Goal: Task Accomplishment & Management: Complete application form

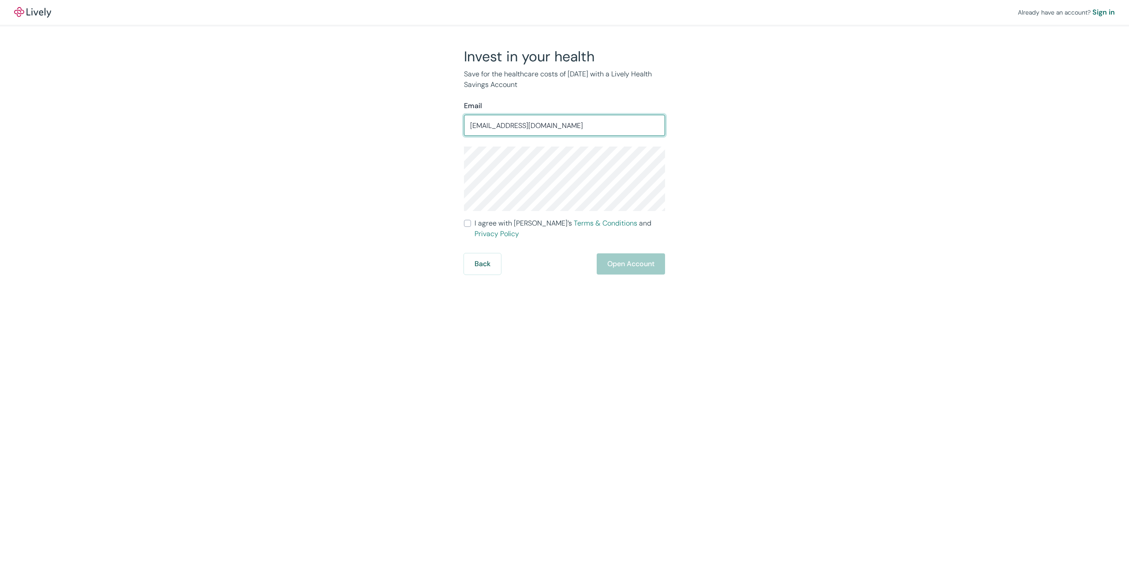
click at [530, 125] on input "[EMAIL_ADDRESS][DOMAIN_NAME]" at bounding box center [564, 125] width 201 height 18
type input "[EMAIL_ADDRESS][DOMAIN_NAME]"
click at [270, 208] on div "Already have an account? Sign in Invest in your health Save for the healthcare …" at bounding box center [564, 137] width 1129 height 274
click at [526, 223] on span "I agree with Lively’s Terms & Conditions and Privacy Policy" at bounding box center [570, 228] width 191 height 21
click at [471, 223] on input "I agree with Lively’s Terms & Conditions and Privacy Policy" at bounding box center [467, 223] width 7 height 7
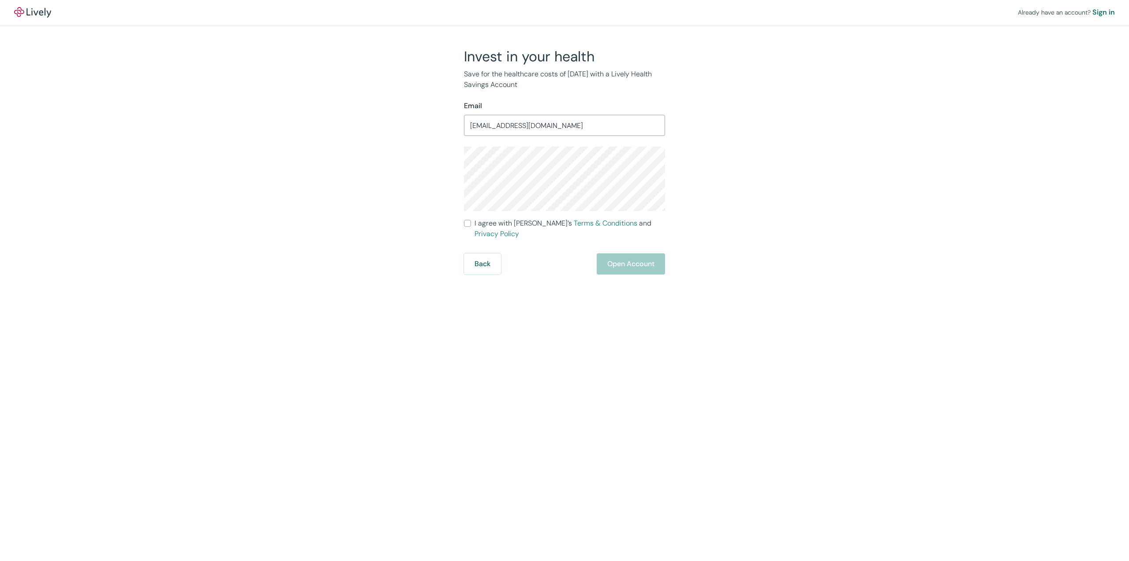
checkbox input "true"
click at [622, 257] on button "Open Account" at bounding box center [631, 263] width 68 height 21
click at [598, 255] on div "Back Just a moment" at bounding box center [564, 263] width 201 height 21
click at [622, 263] on div "Back Just a moment" at bounding box center [564, 263] width 201 height 21
click at [613, 253] on div "Back Just a moment" at bounding box center [564, 263] width 201 height 21
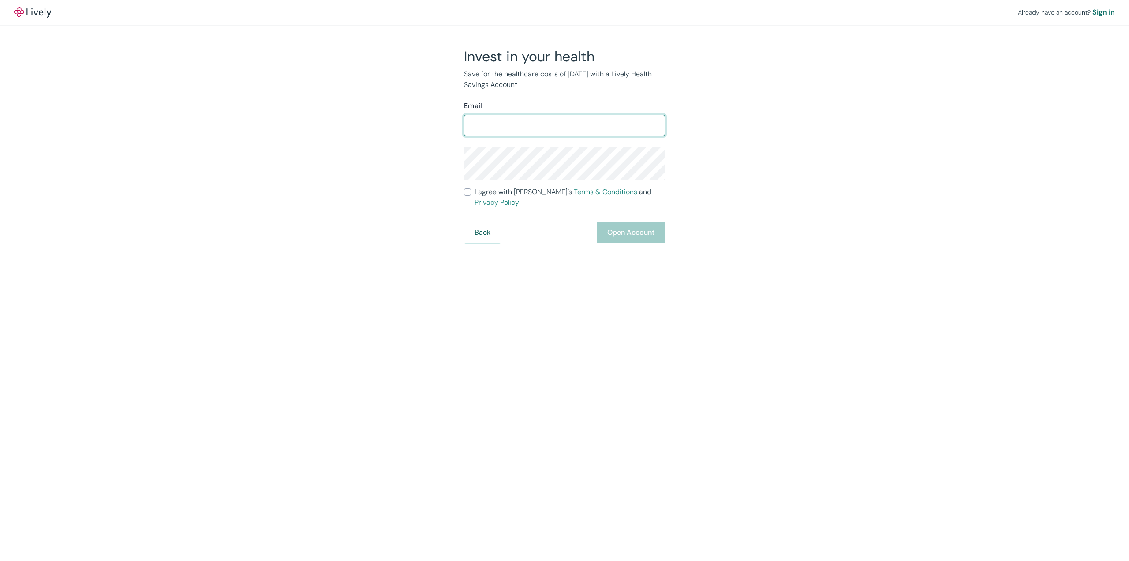
click at [553, 133] on input "Email" at bounding box center [564, 125] width 201 height 18
type input "[EMAIL_ADDRESS][DOMAIN_NAME]"
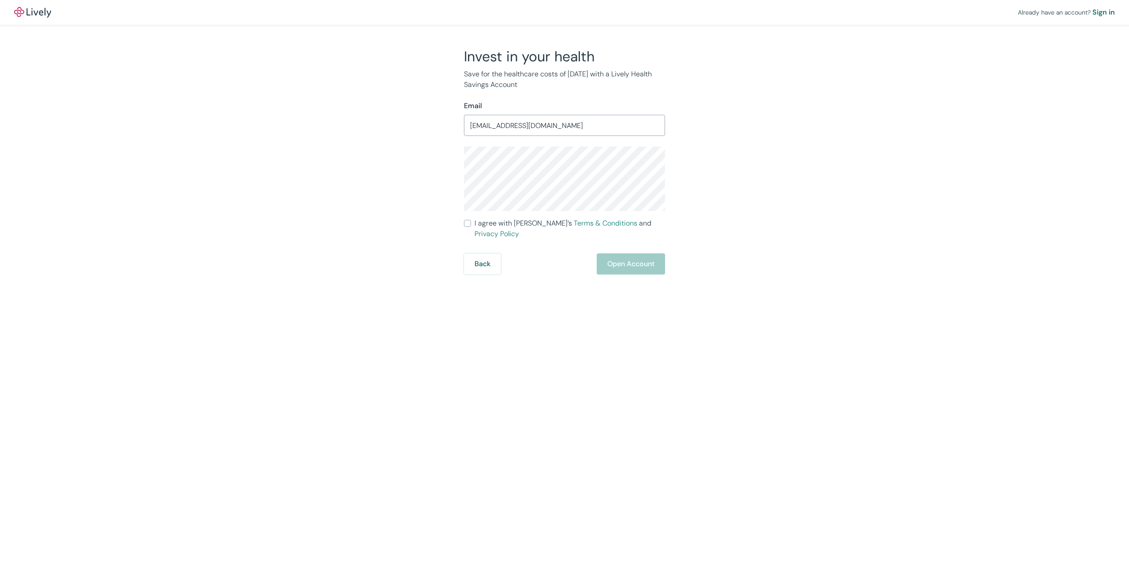
click at [485, 225] on span "I agree with Lively’s Terms & Conditions and Privacy Policy" at bounding box center [570, 228] width 191 height 21
click at [471, 225] on input "I agree with Lively’s Terms & Conditions and Privacy Policy" at bounding box center [467, 223] width 7 height 7
checkbox input "true"
click at [655, 266] on div "Already have an account? Sign in Invest in your health Save for the healthcare …" at bounding box center [564, 280] width 1129 height 561
click at [633, 253] on button "Open Account" at bounding box center [631, 263] width 68 height 21
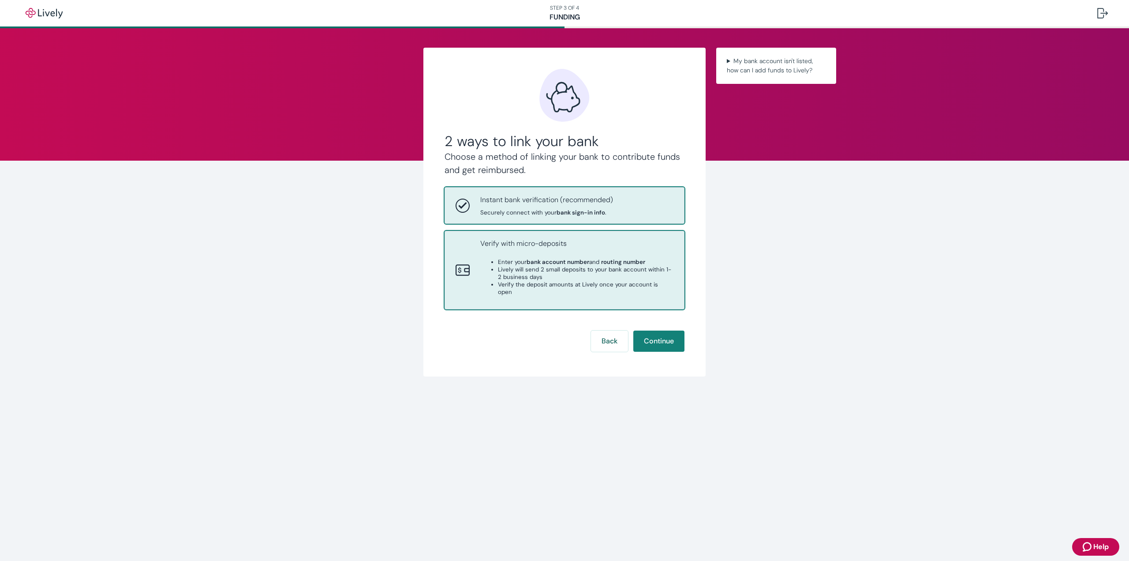
click at [603, 294] on div "Verify with micro-deposits Enter your bank account number and routing number Li…" at bounding box center [576, 270] width 193 height 64
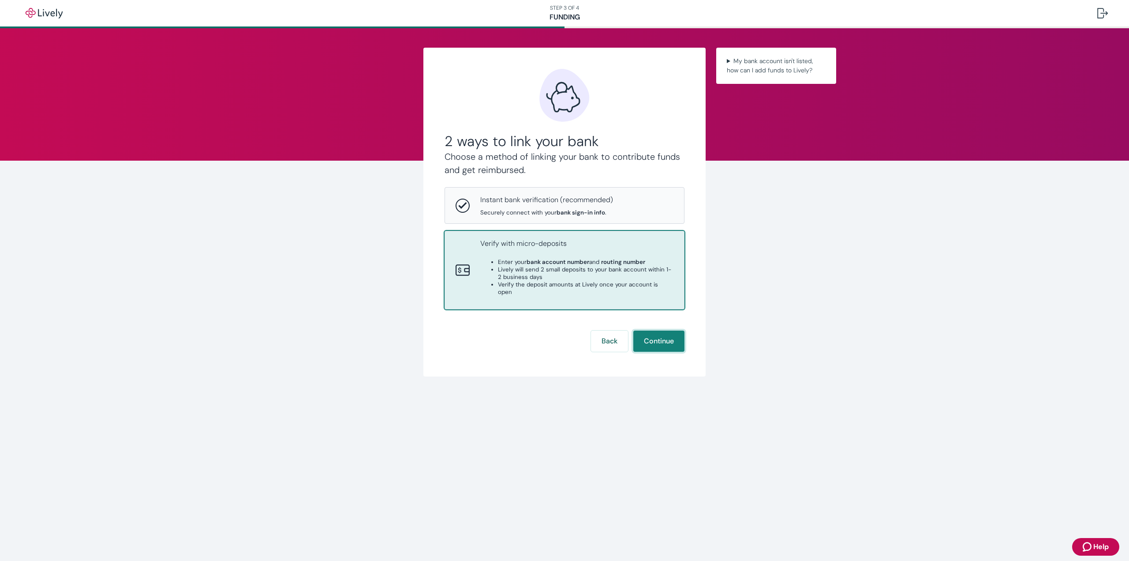
click at [653, 333] on button "Continue" at bounding box center [658, 340] width 51 height 21
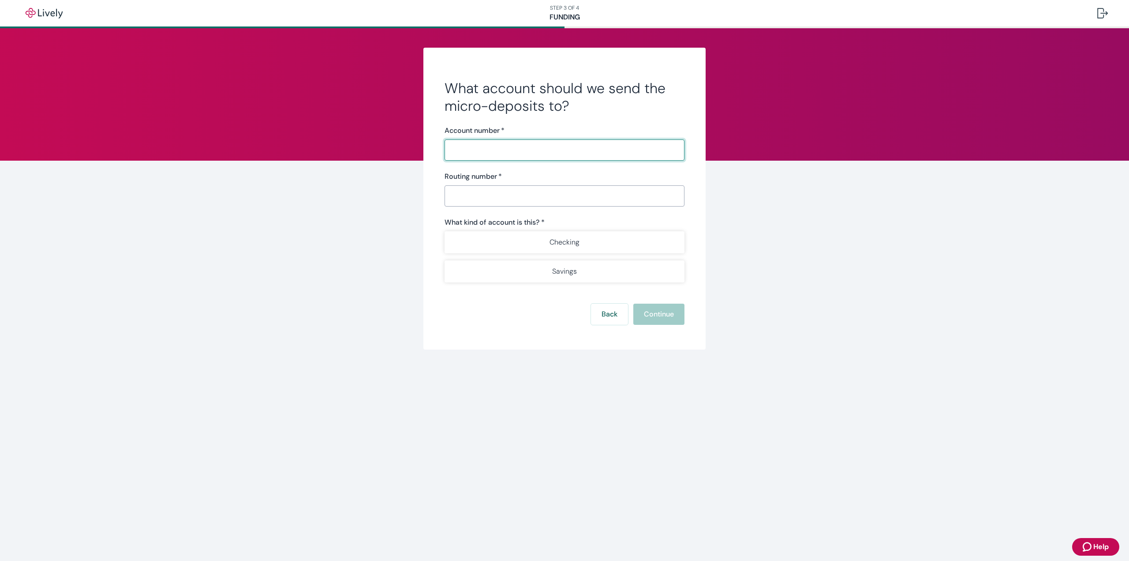
click at [562, 153] on input "Account number   *" at bounding box center [565, 150] width 240 height 18
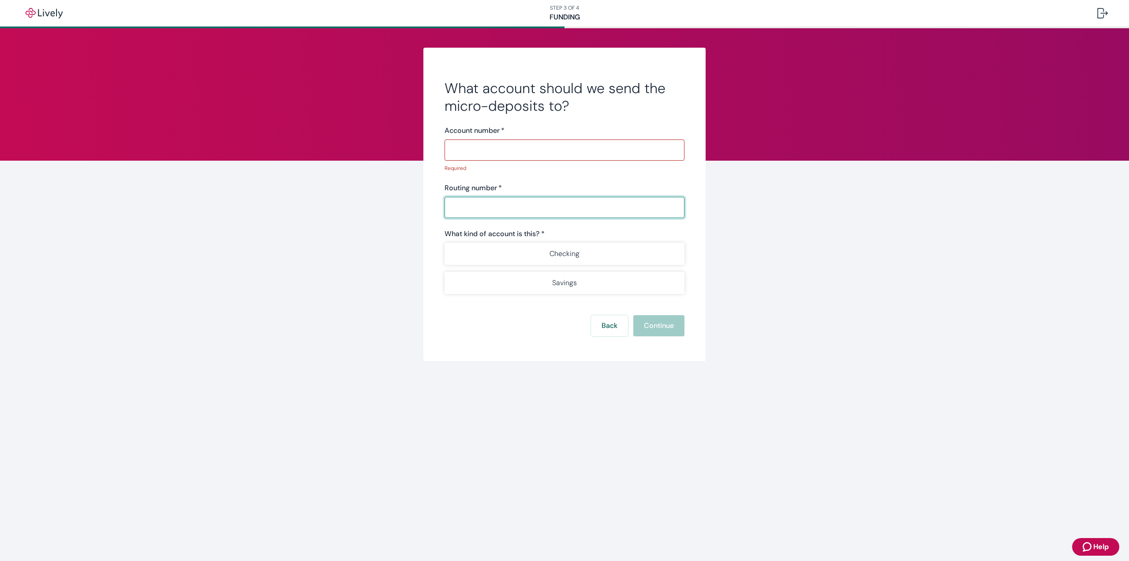
click at [564, 194] on div "Routing number   * ​" at bounding box center [565, 200] width 240 height 35
click at [613, 321] on form "What account should we send the micro-deposits to? Account number   * ​ Require…" at bounding box center [565, 207] width 240 height 257
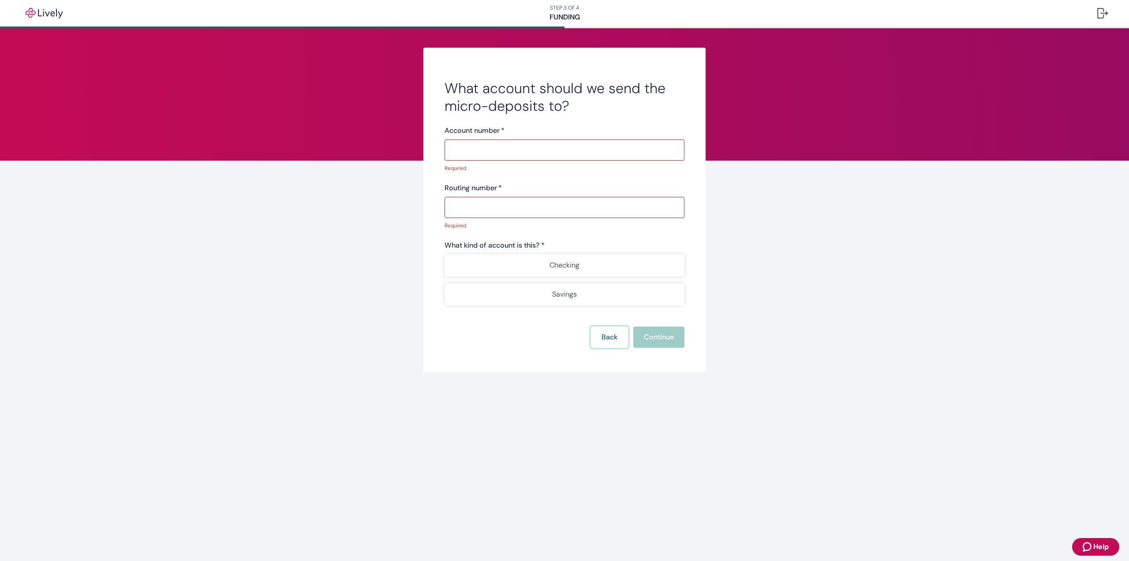
click at [616, 336] on button "Back" at bounding box center [609, 336] width 37 height 21
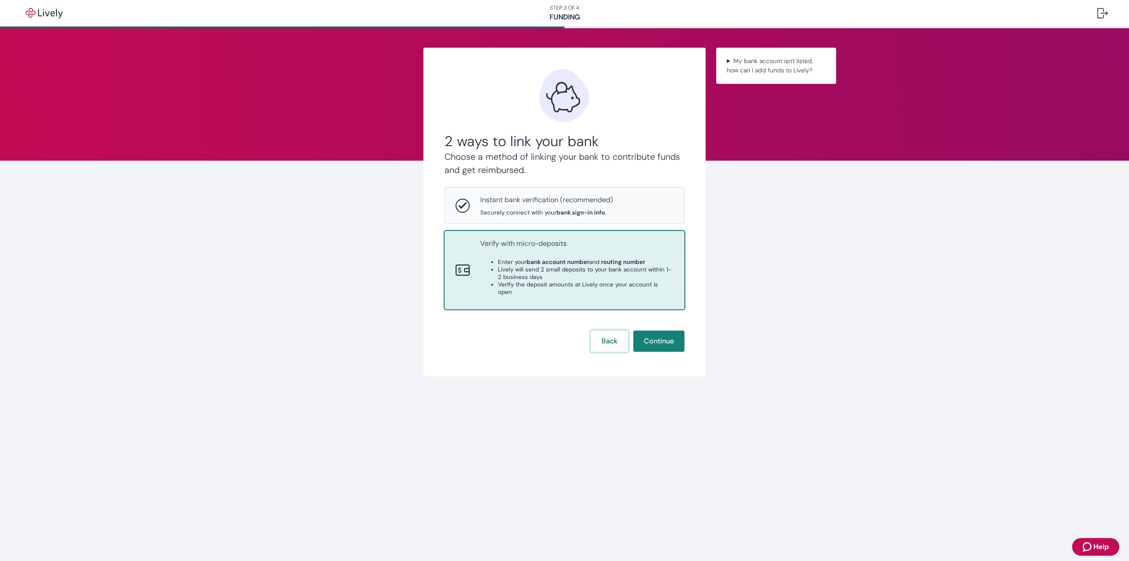
click at [609, 330] on button "Back" at bounding box center [609, 340] width 37 height 21
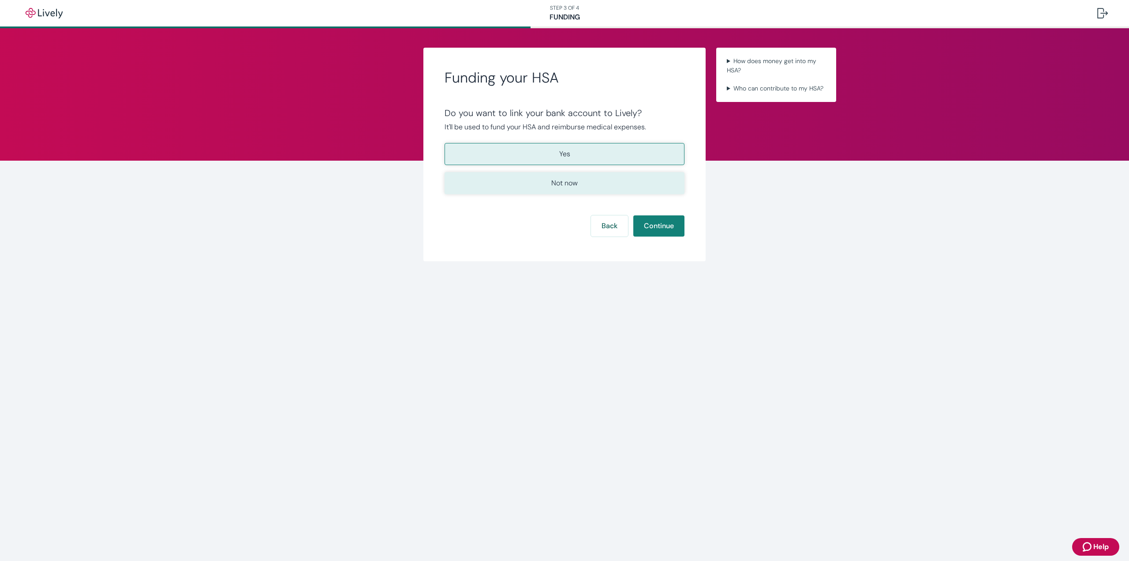
click at [571, 192] on button "Not now" at bounding box center [565, 183] width 240 height 22
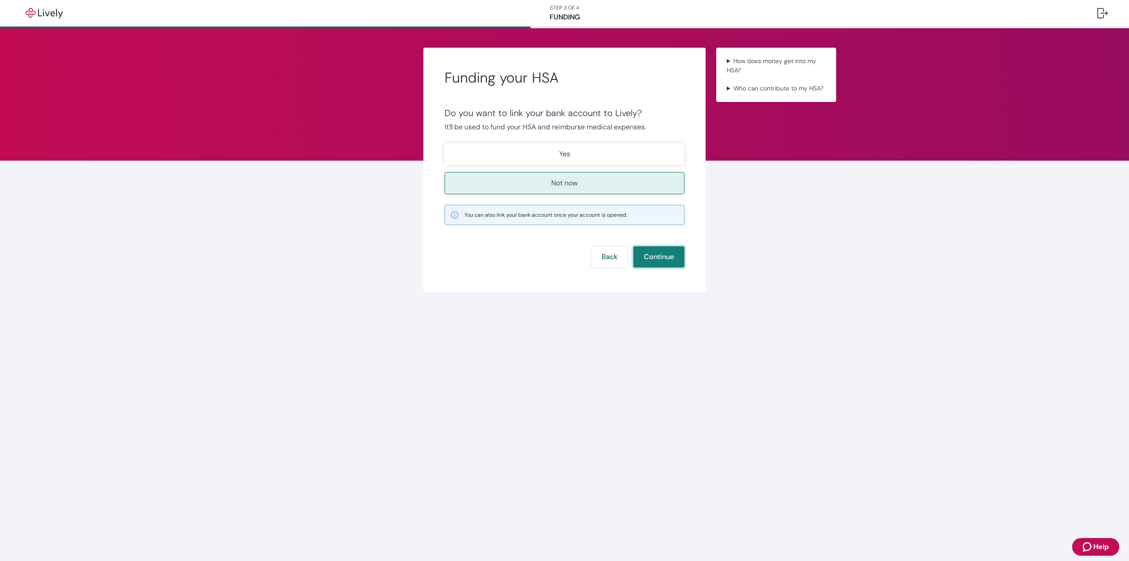
click at [654, 258] on button "Continue" at bounding box center [658, 256] width 51 height 21
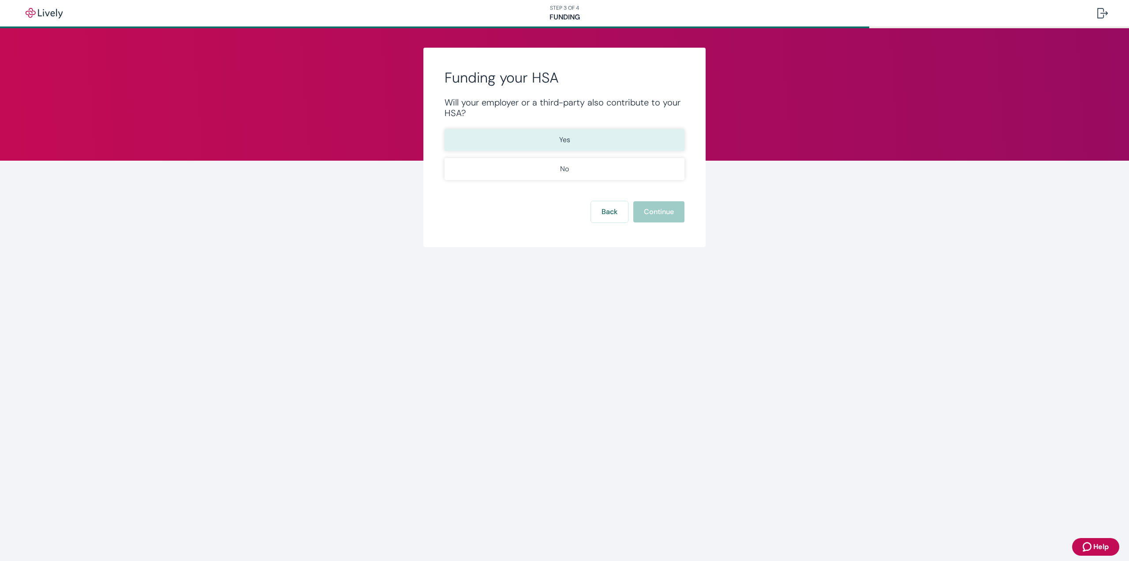
click at [565, 135] on p "Yes" at bounding box center [564, 140] width 11 height 11
click at [655, 211] on button "Continue" at bounding box center [658, 211] width 51 height 21
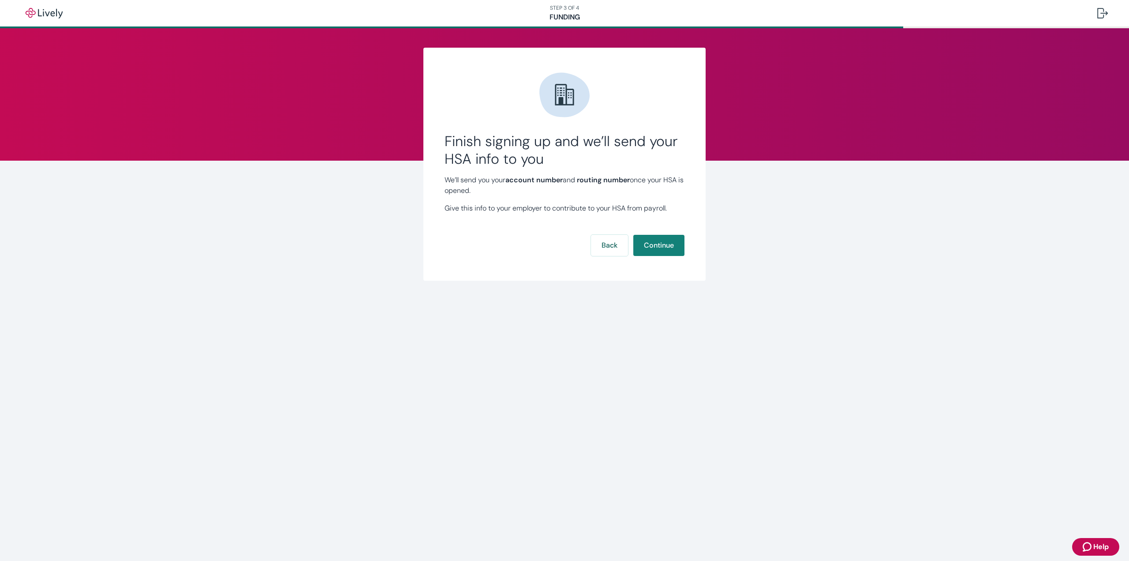
click at [650, 230] on form "We’ll send you your account number and routing number once your HSA is opened. …" at bounding box center [565, 215] width 240 height 81
click at [657, 245] on button "Continue" at bounding box center [658, 245] width 51 height 21
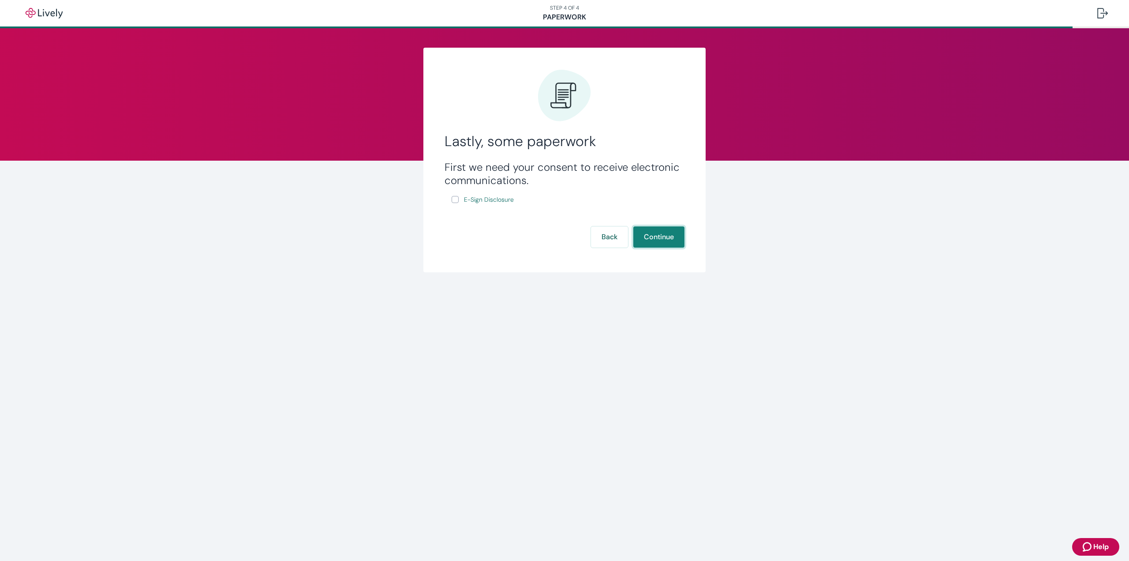
click at [659, 236] on button "Continue" at bounding box center [658, 236] width 51 height 21
click at [504, 199] on span "E-Sign Disclosure" at bounding box center [489, 199] width 50 height 9
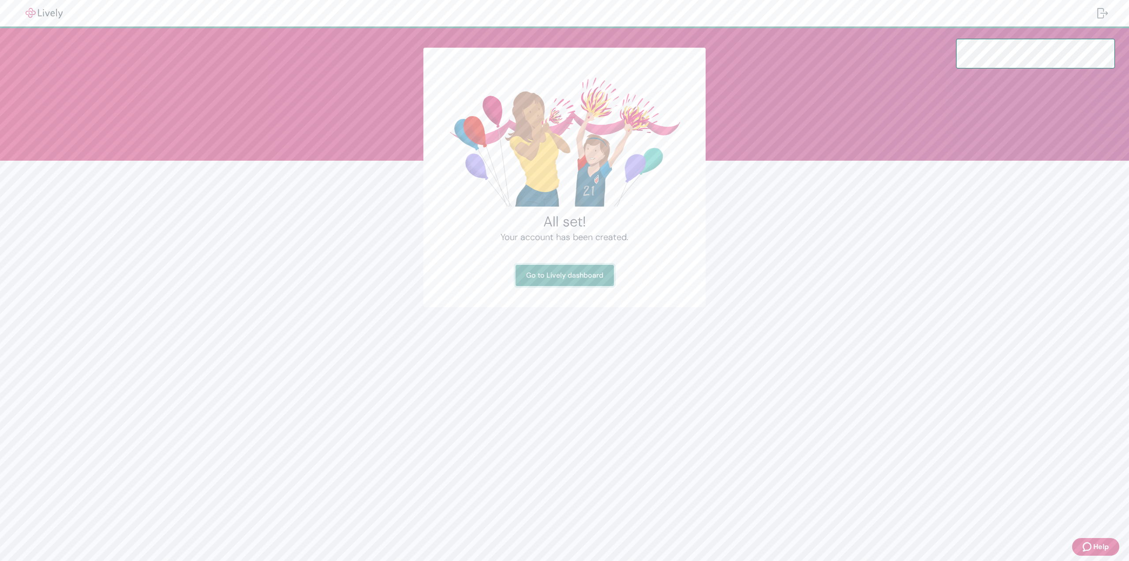
click at [572, 277] on link "Go to Lively dashboard" at bounding box center [565, 275] width 98 height 21
